Goal: Information Seeking & Learning: Check status

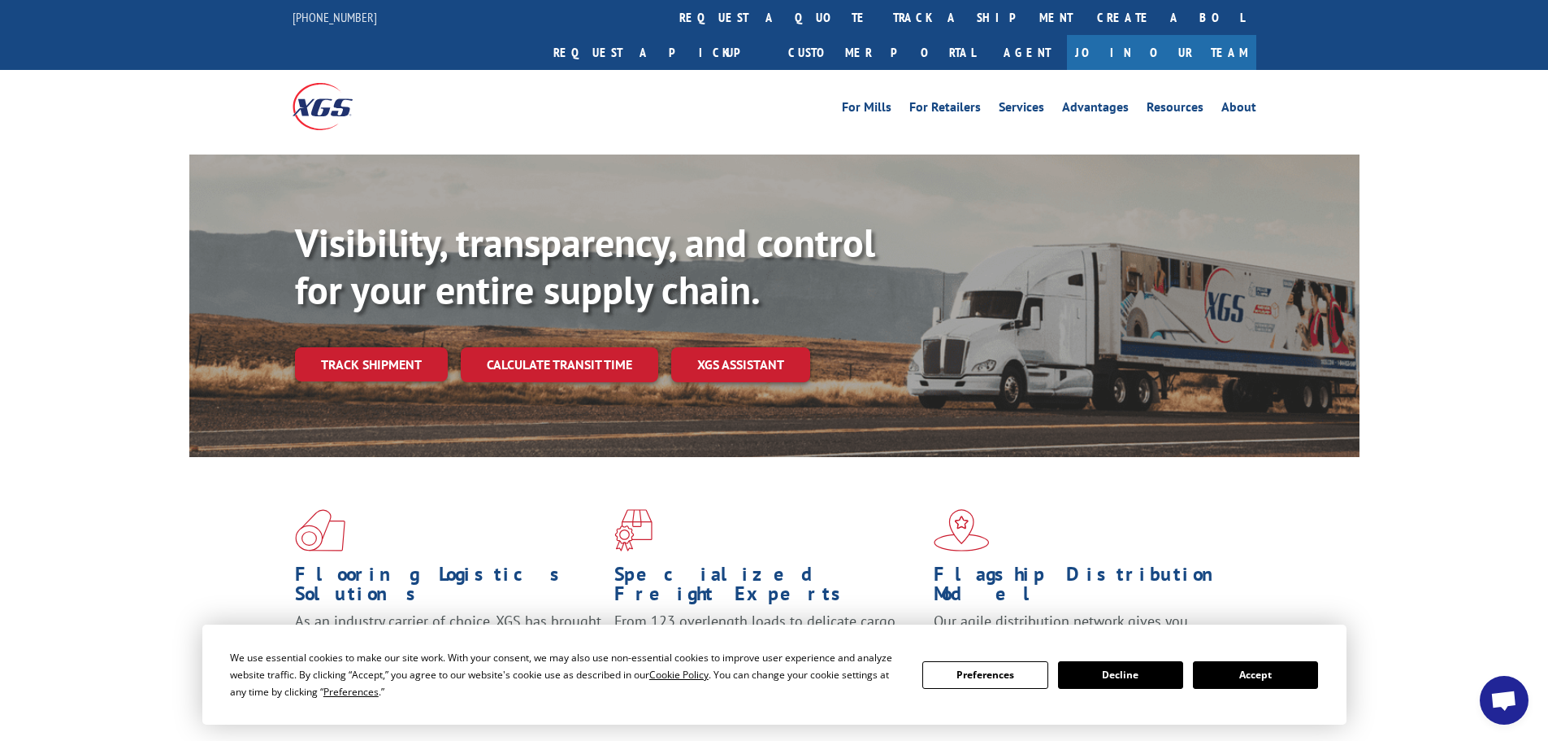
drag, startPoint x: 1282, startPoint y: 678, endPoint x: 1214, endPoint y: 644, distance: 76.3
click at [1282, 677] on button "Accept" at bounding box center [1255, 675] width 125 height 28
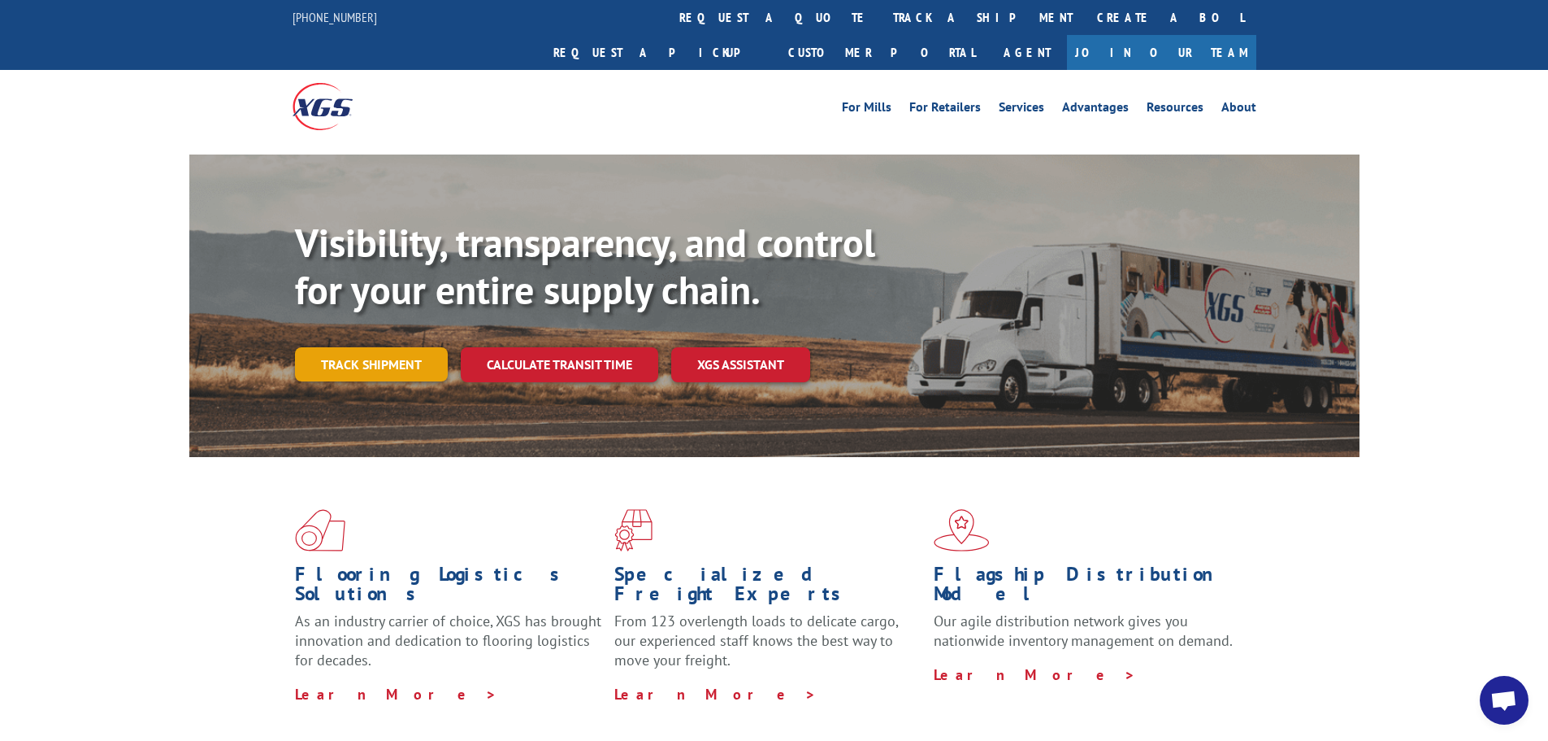
click at [398, 347] on link "Track shipment" at bounding box center [371, 364] width 153 height 34
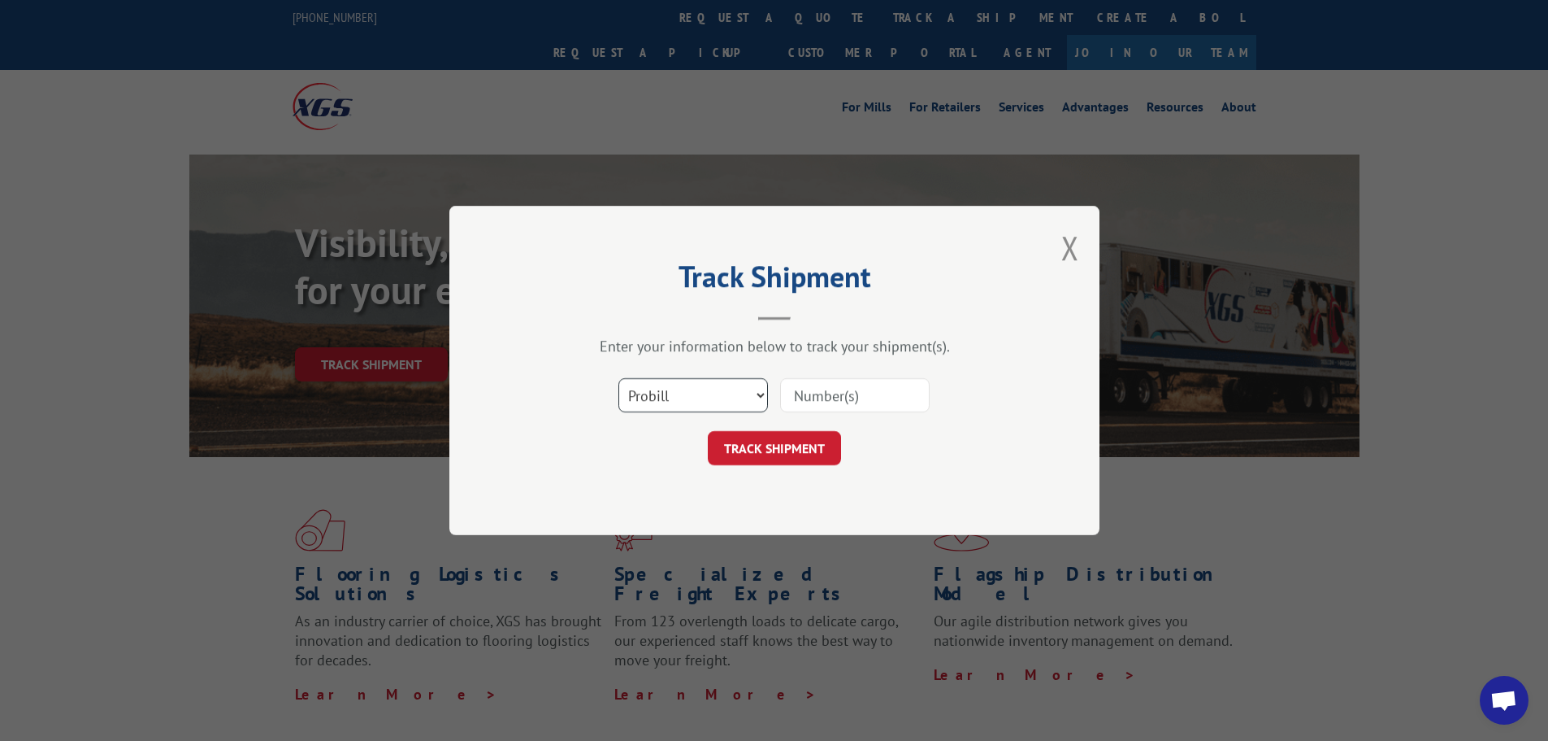
click at [691, 394] on select "Select category... Probill BOL PO" at bounding box center [694, 395] width 150 height 34
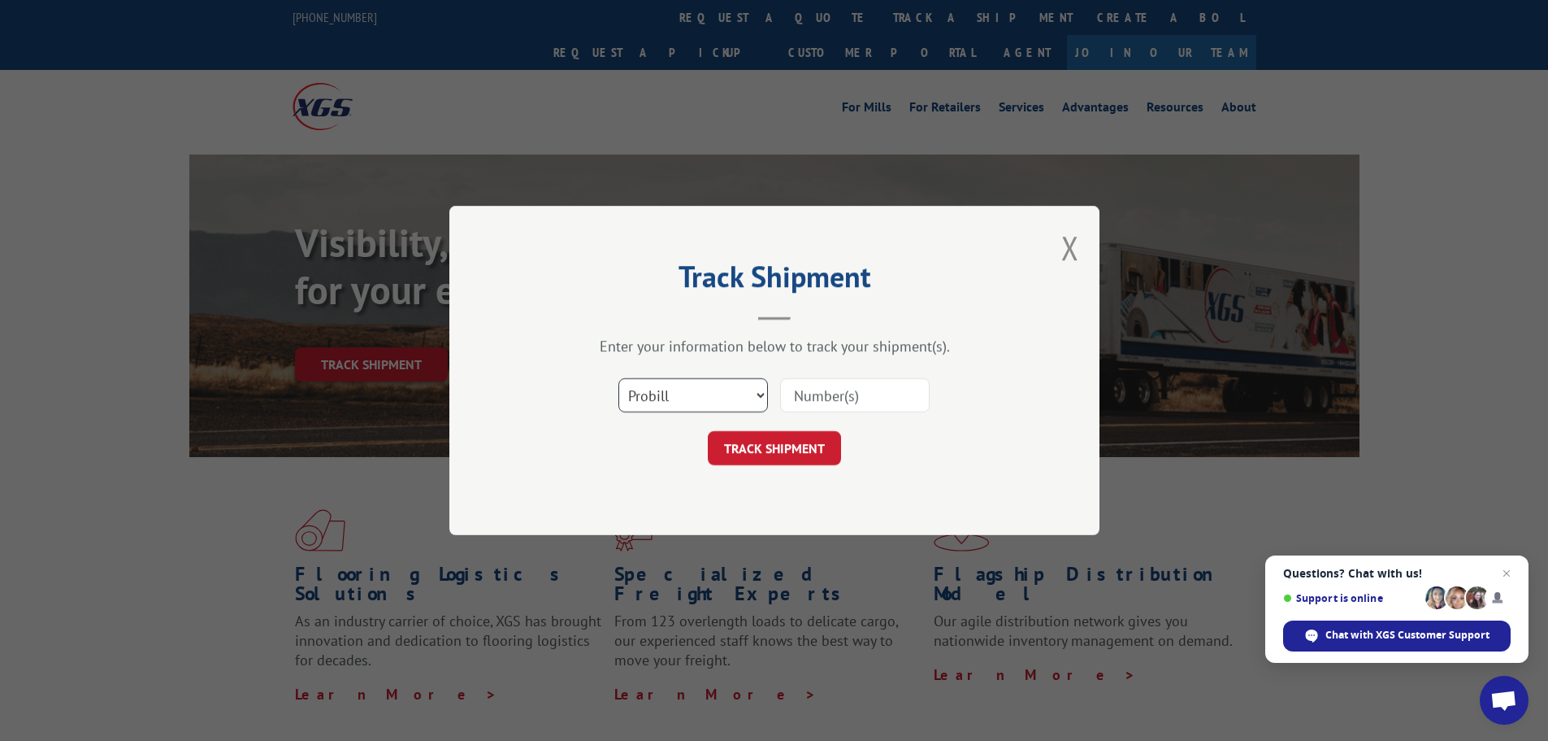
select select "po"
click at [619, 378] on select "Select category... Probill BOL PO" at bounding box center [694, 395] width 150 height 34
paste input "50524134"
type input "50524134"
click at [787, 446] on button "TRACK SHIPMENT" at bounding box center [774, 448] width 133 height 34
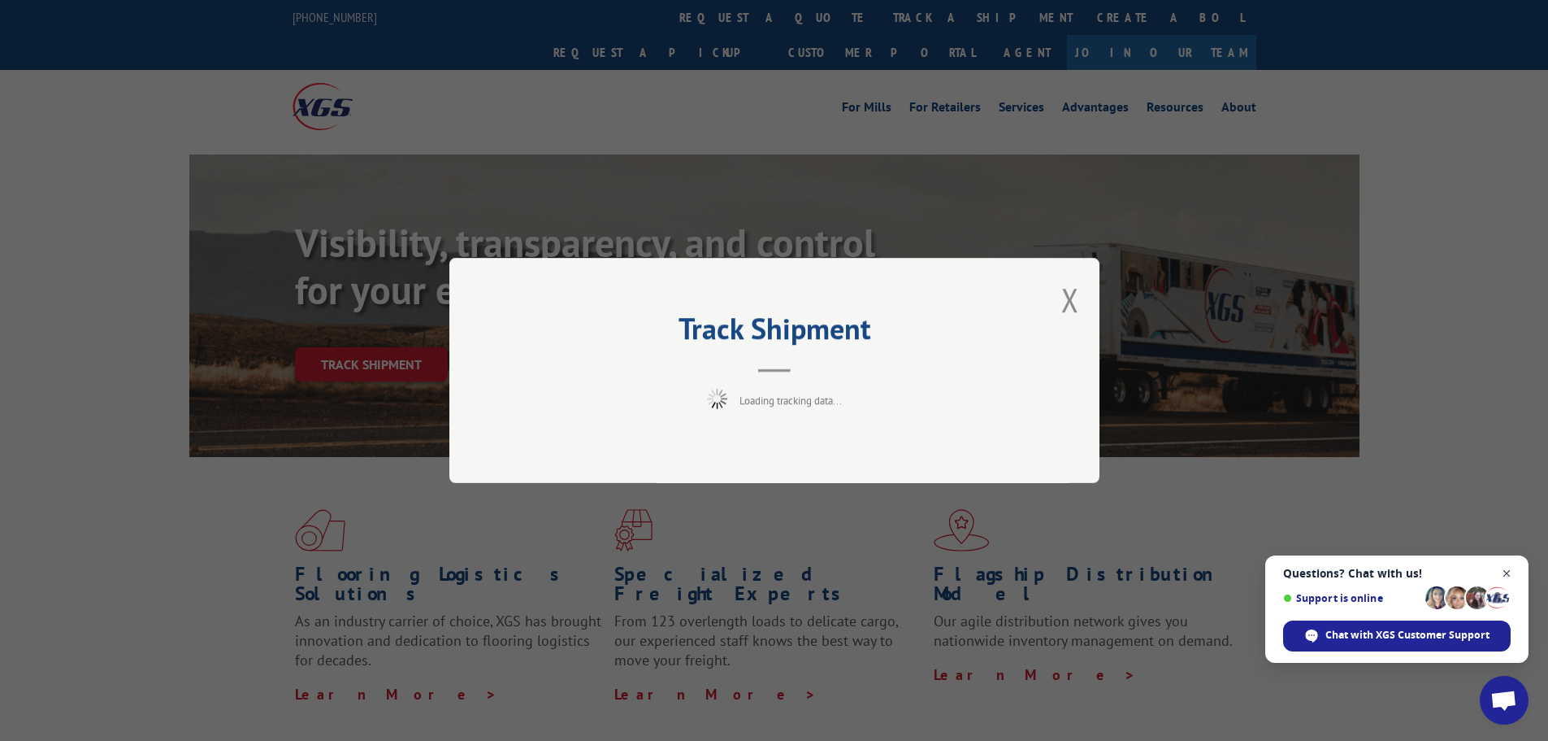
click at [1513, 569] on span "Close chat" at bounding box center [1507, 573] width 20 height 20
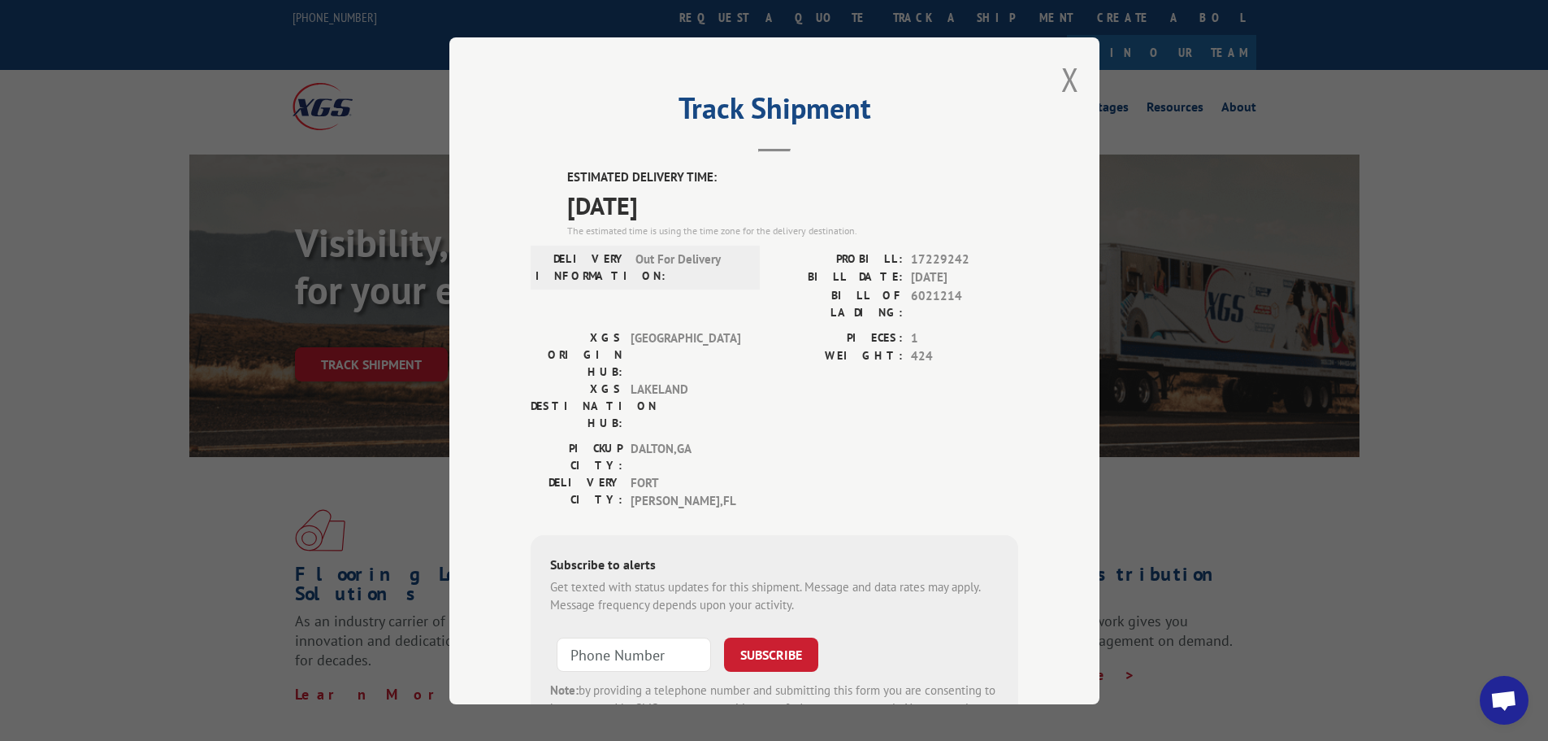
click at [1078, 79] on div "Track Shipment ESTIMATED DELIVERY TIME: [DATE] The estimated time is using the …" at bounding box center [775, 370] width 650 height 667
click at [1071, 79] on button "Close modal" at bounding box center [1071, 79] width 18 height 43
